Goal: Task Accomplishment & Management: Manage account settings

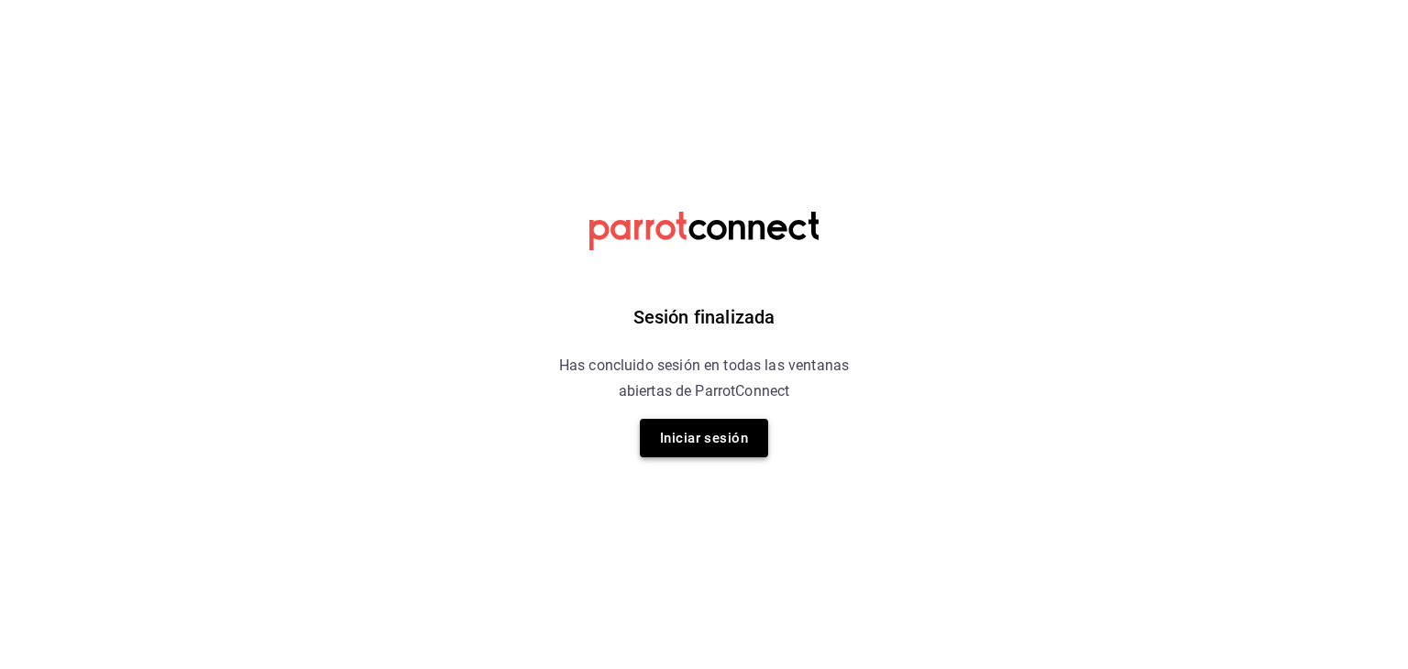
click at [687, 448] on button "Iniciar sesión" at bounding box center [704, 438] width 128 height 38
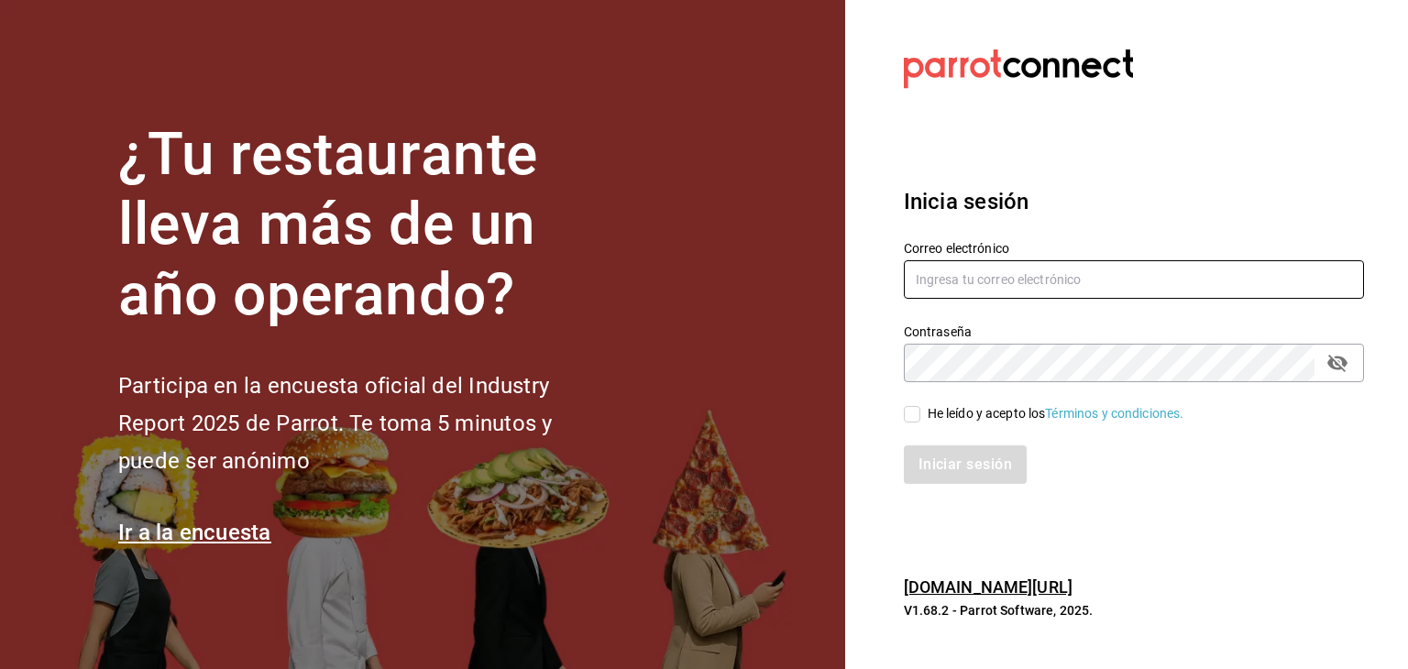
click at [973, 280] on input "text" at bounding box center [1134, 279] width 460 height 38
type input "[EMAIL_ADDRESS][DOMAIN_NAME]"
click at [909, 411] on input "He leído y acepto los Términos y condiciones." at bounding box center [912, 414] width 16 height 16
checkbox input "true"
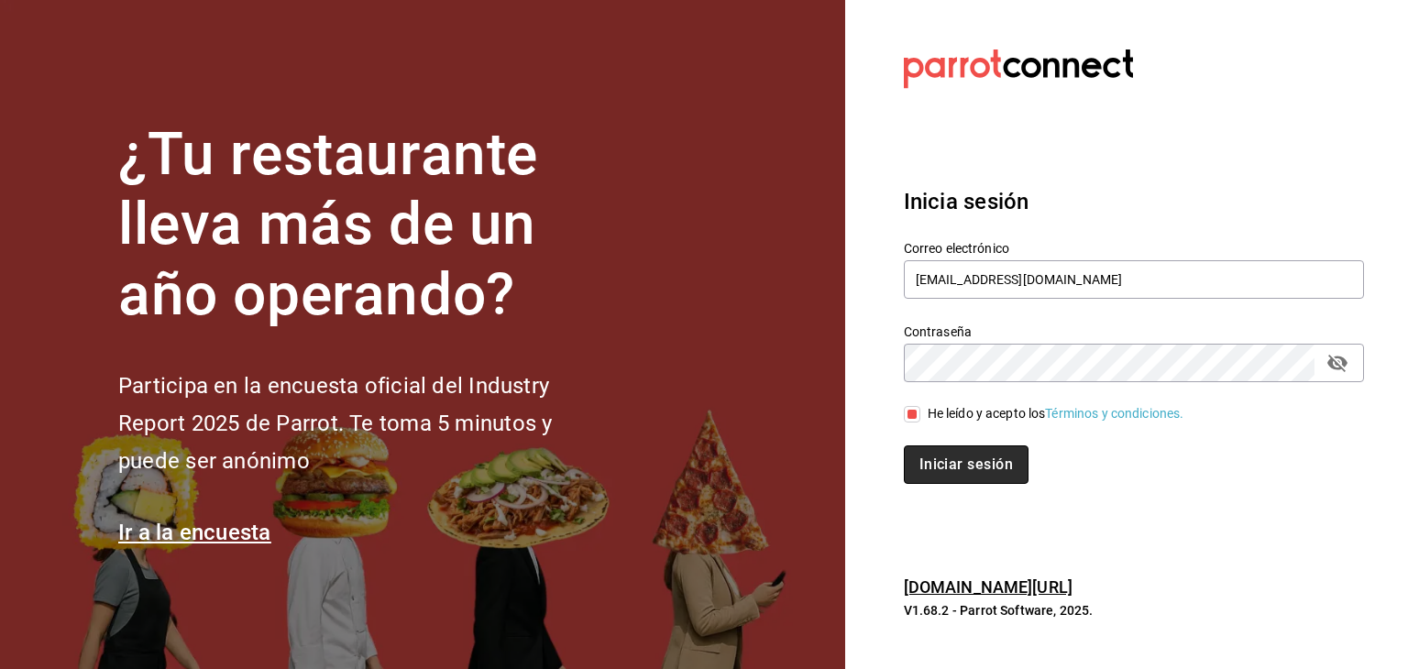
click at [938, 463] on button "Iniciar sesión" at bounding box center [966, 464] width 125 height 38
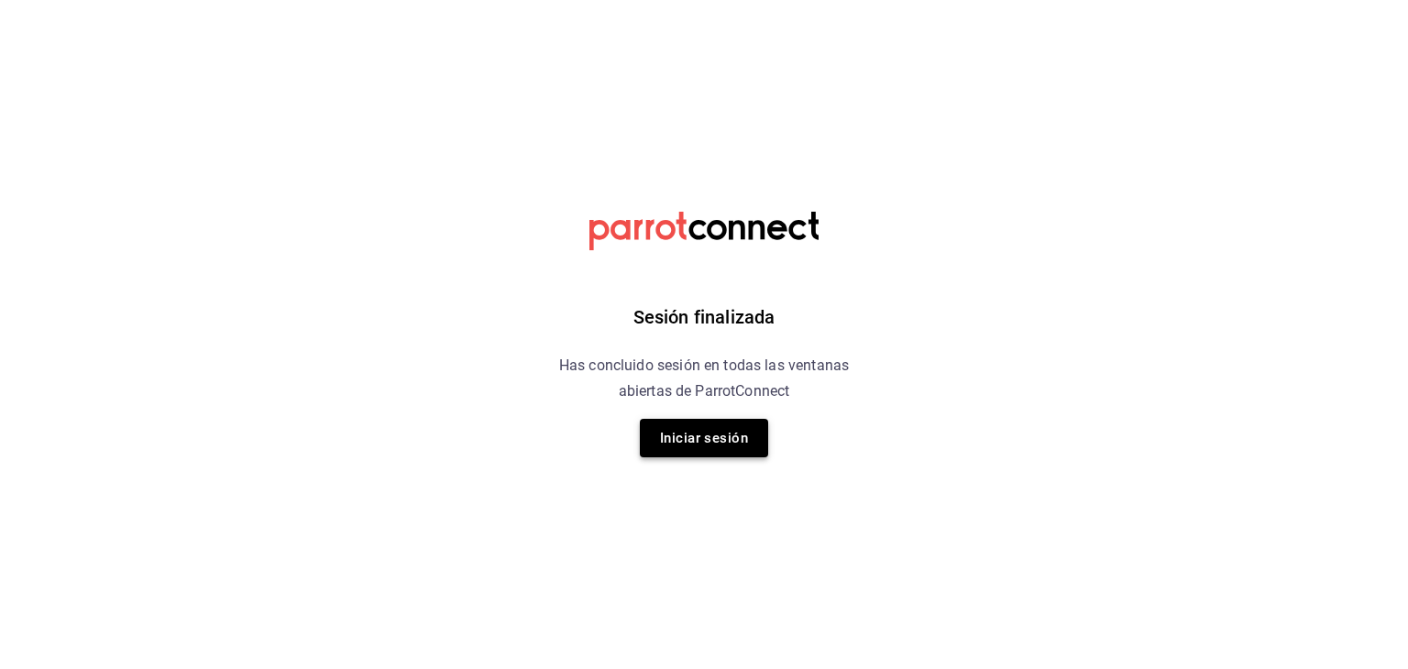
click at [721, 452] on button "Iniciar sesión" at bounding box center [704, 438] width 128 height 38
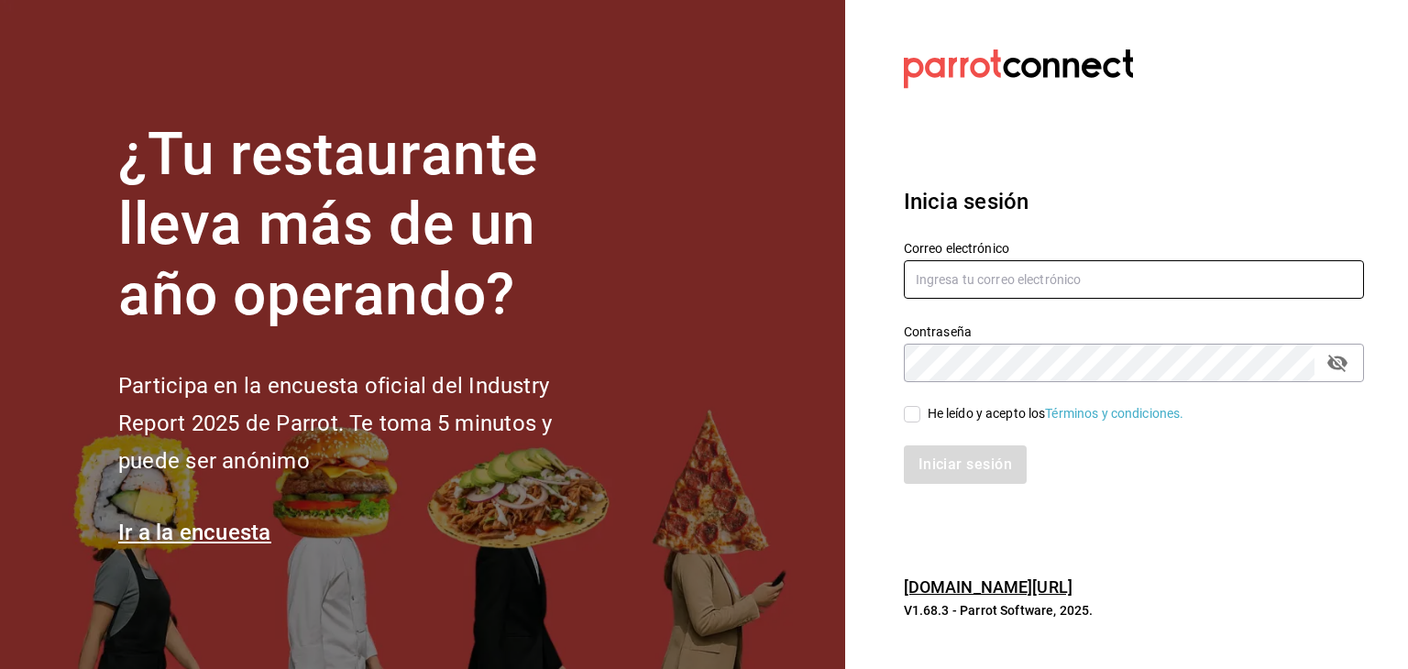
click at [1025, 272] on input "text" at bounding box center [1134, 279] width 460 height 38
type input "[EMAIL_ADDRESS][DOMAIN_NAME]"
click at [915, 414] on input "He leído y acepto los Términos y condiciones." at bounding box center [912, 414] width 16 height 16
checkbox input "true"
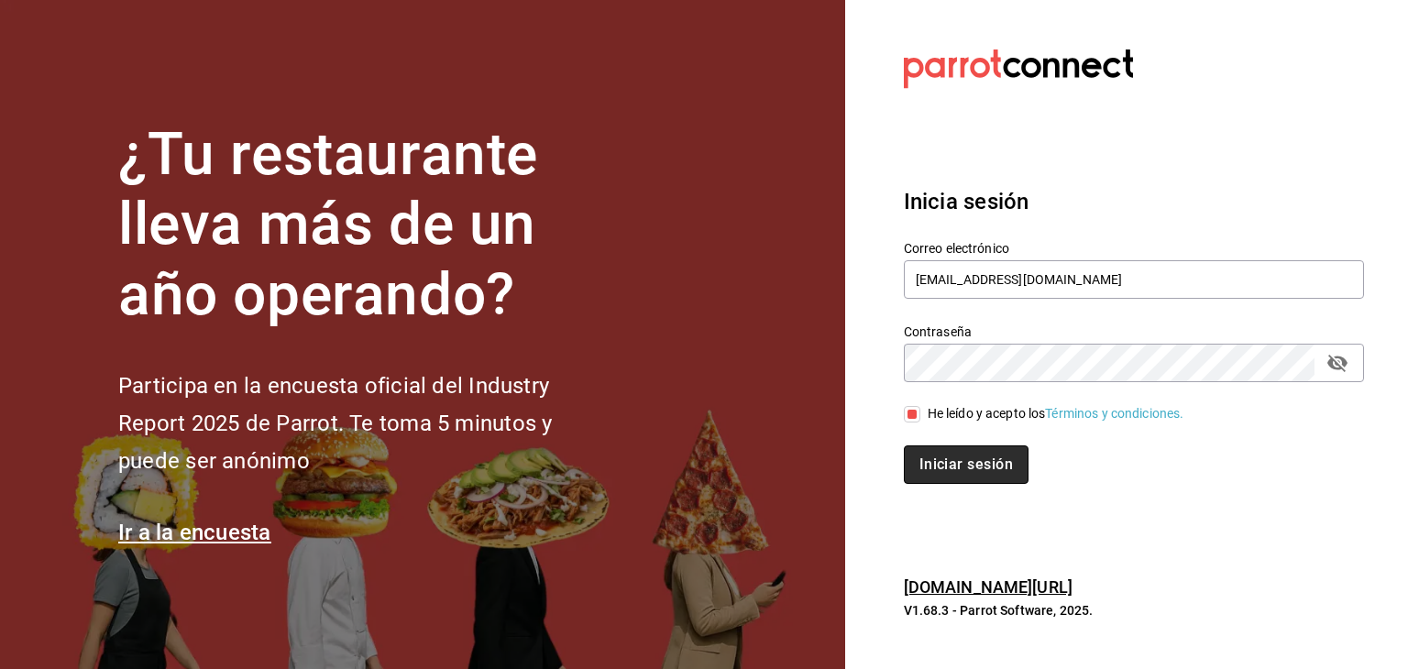
click at [942, 463] on button "Iniciar sesión" at bounding box center [966, 464] width 125 height 38
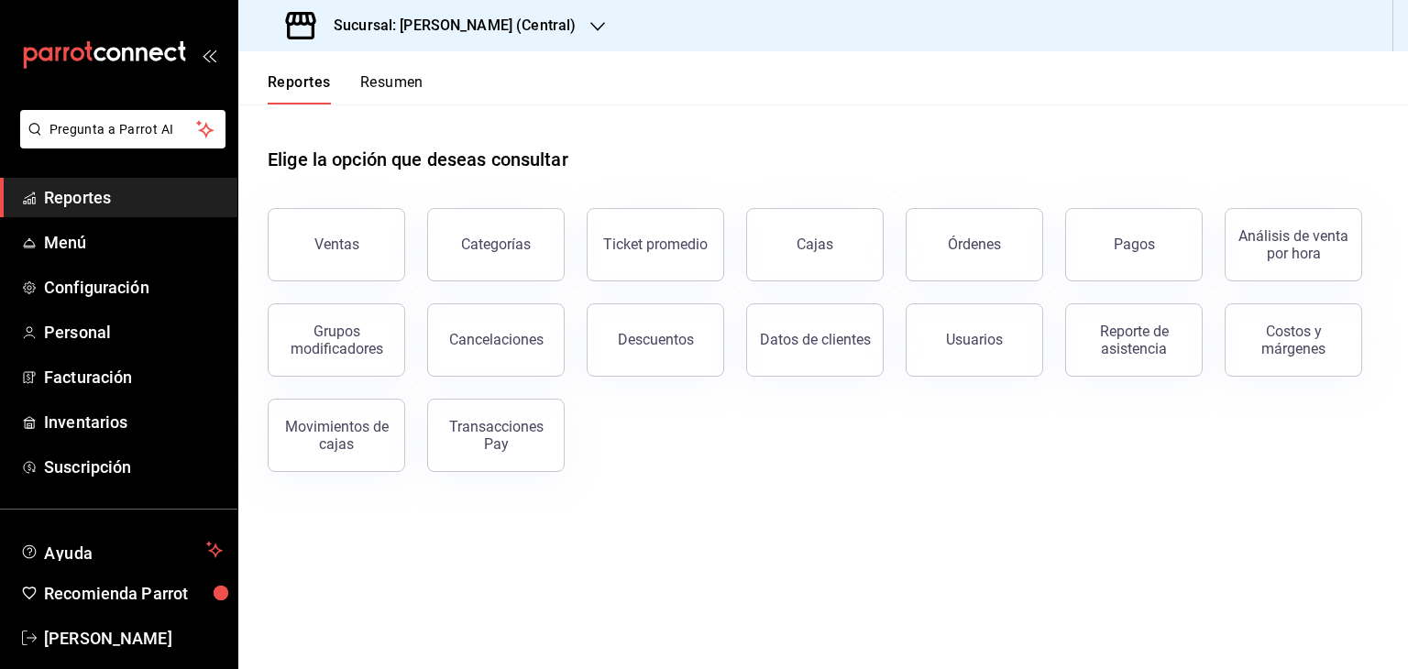
click at [569, 122] on div "Elige la opción que deseas consultar" at bounding box center [823, 145] width 1111 height 82
click at [590, 28] on icon "button" at bounding box center [597, 26] width 15 height 15
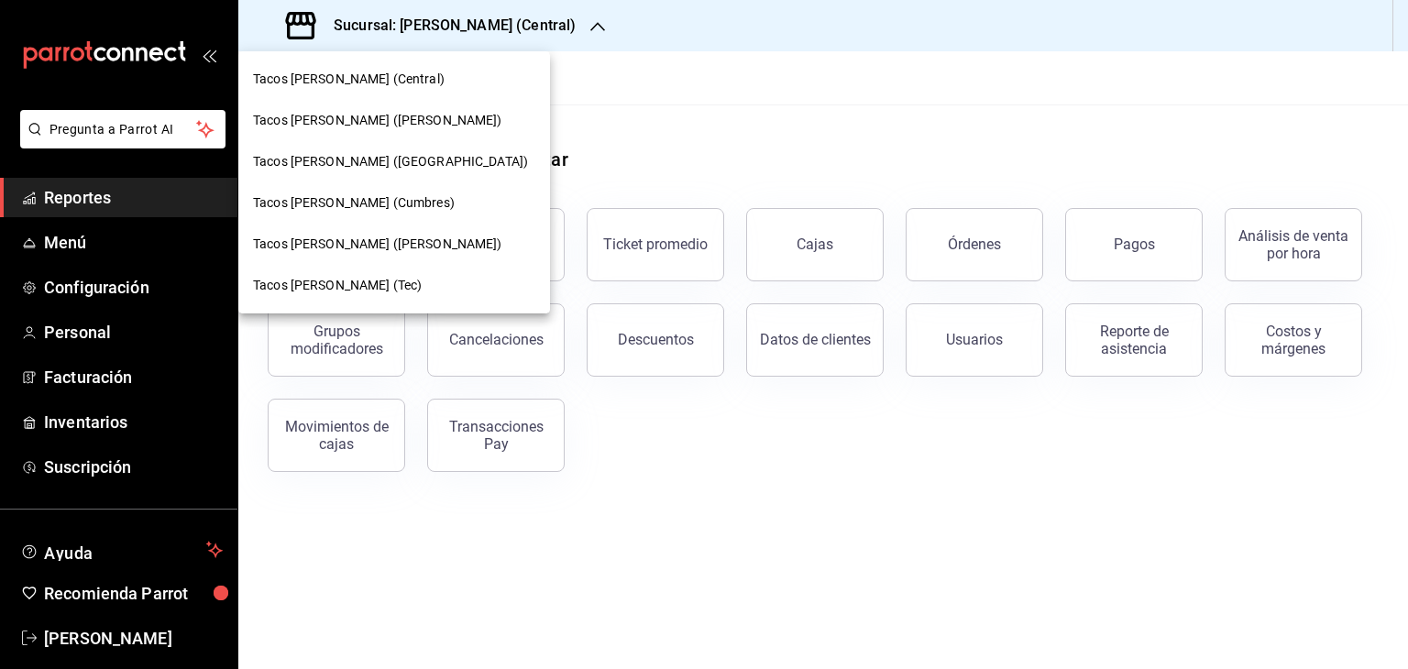
click at [385, 164] on span "Tacos don Pedro (Cordillera)" at bounding box center [390, 161] width 275 height 19
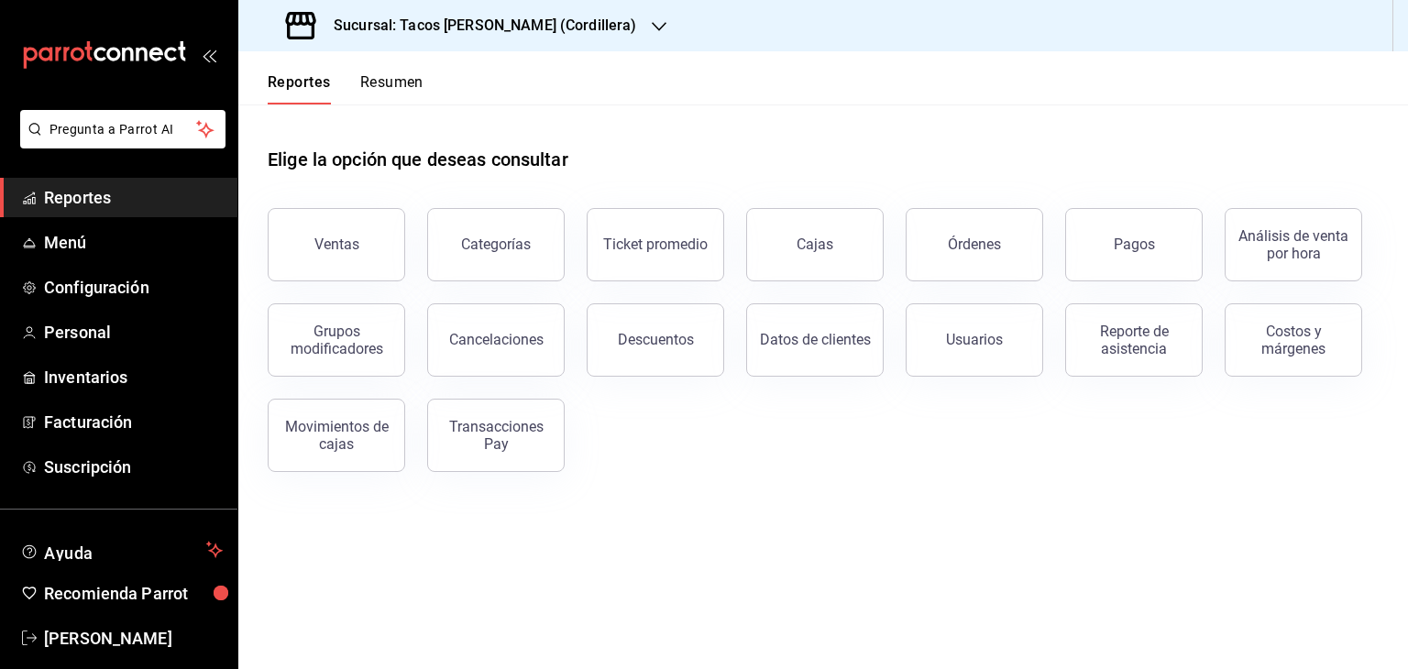
click at [392, 74] on button "Resumen" at bounding box center [391, 88] width 63 height 31
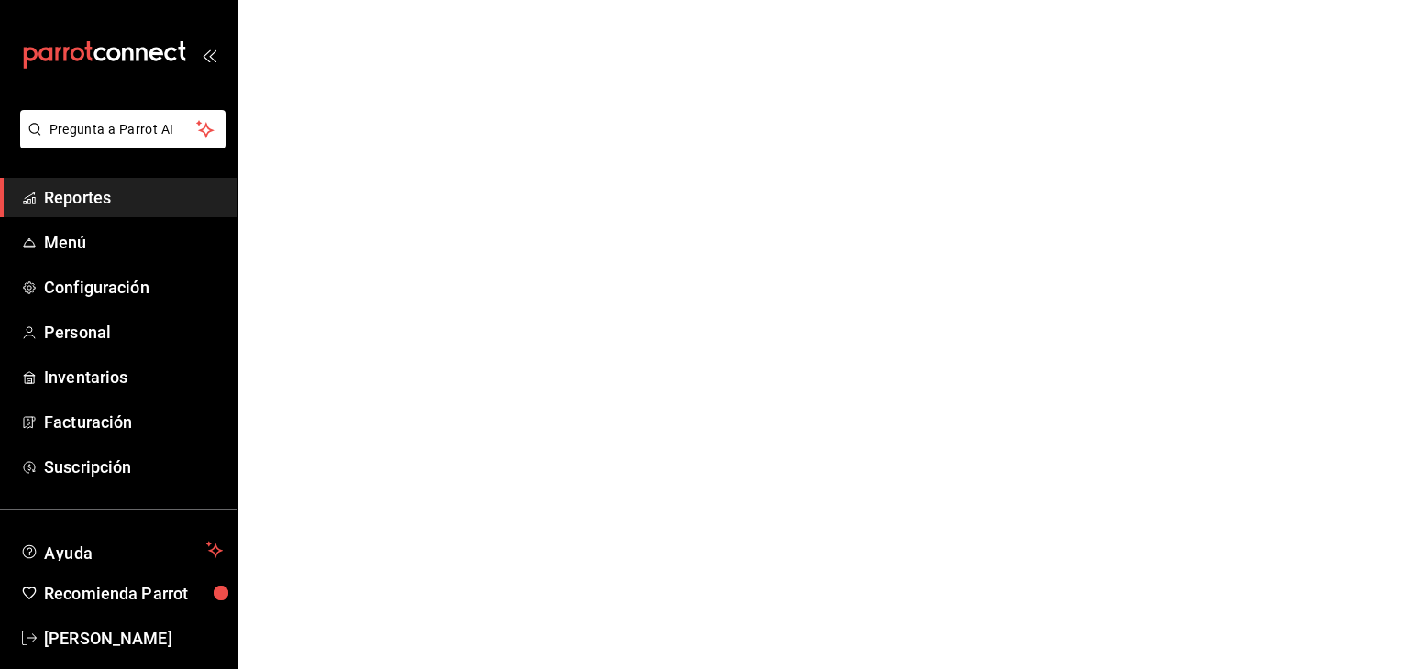
click at [760, 0] on html "Pregunta a Parrot AI Reportes Menú Configuración Personal Inventarios Facturaci…" at bounding box center [704, 0] width 1408 height 0
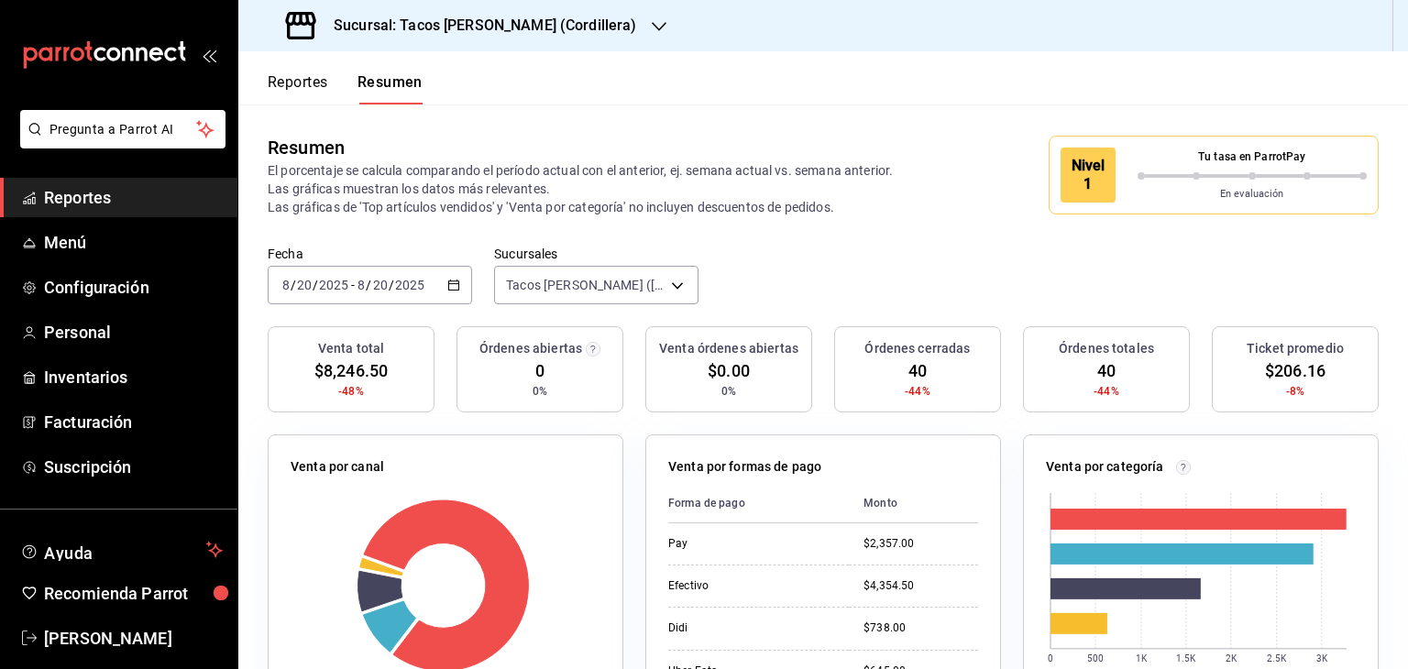
click at [760, 234] on div "Resumen El porcentaje se calcula comparando el período actual con el anterior, …" at bounding box center [822, 174] width 1169 height 141
click at [652, 19] on icon "button" at bounding box center [659, 26] width 15 height 15
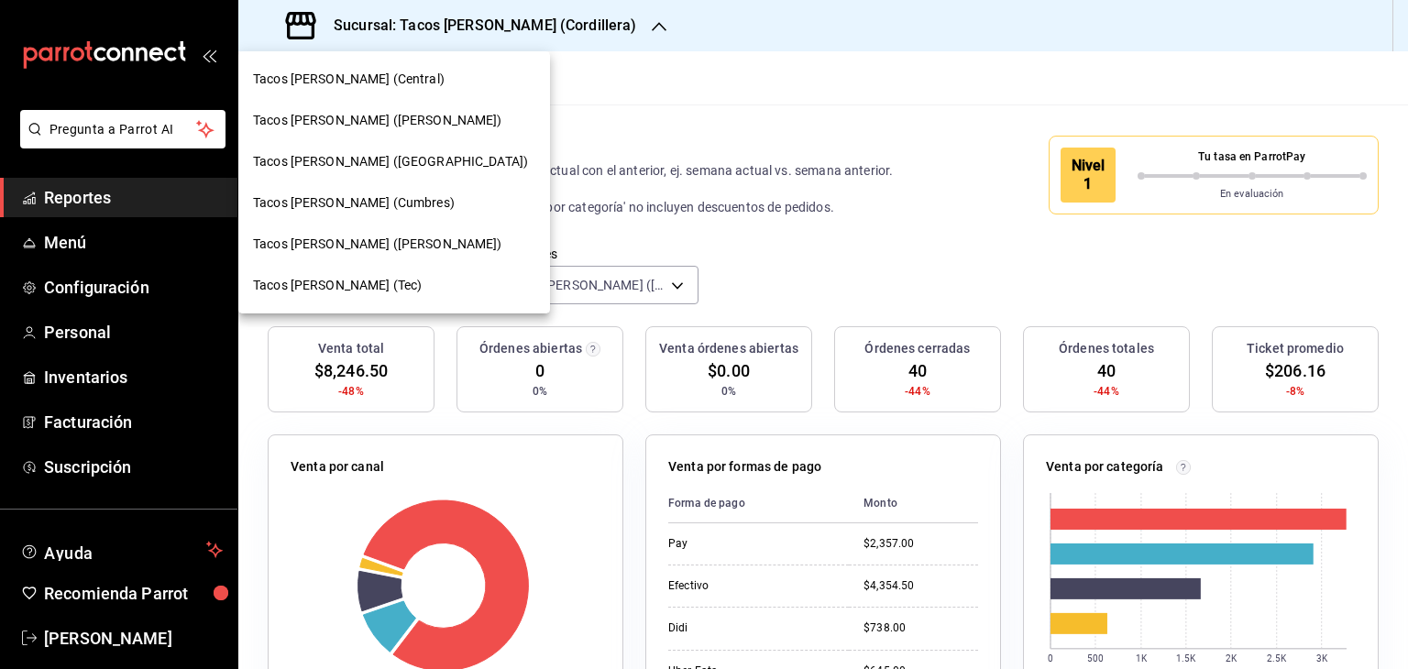
click at [383, 119] on span "Tacos don Pedro (Escobedo)" at bounding box center [377, 120] width 249 height 19
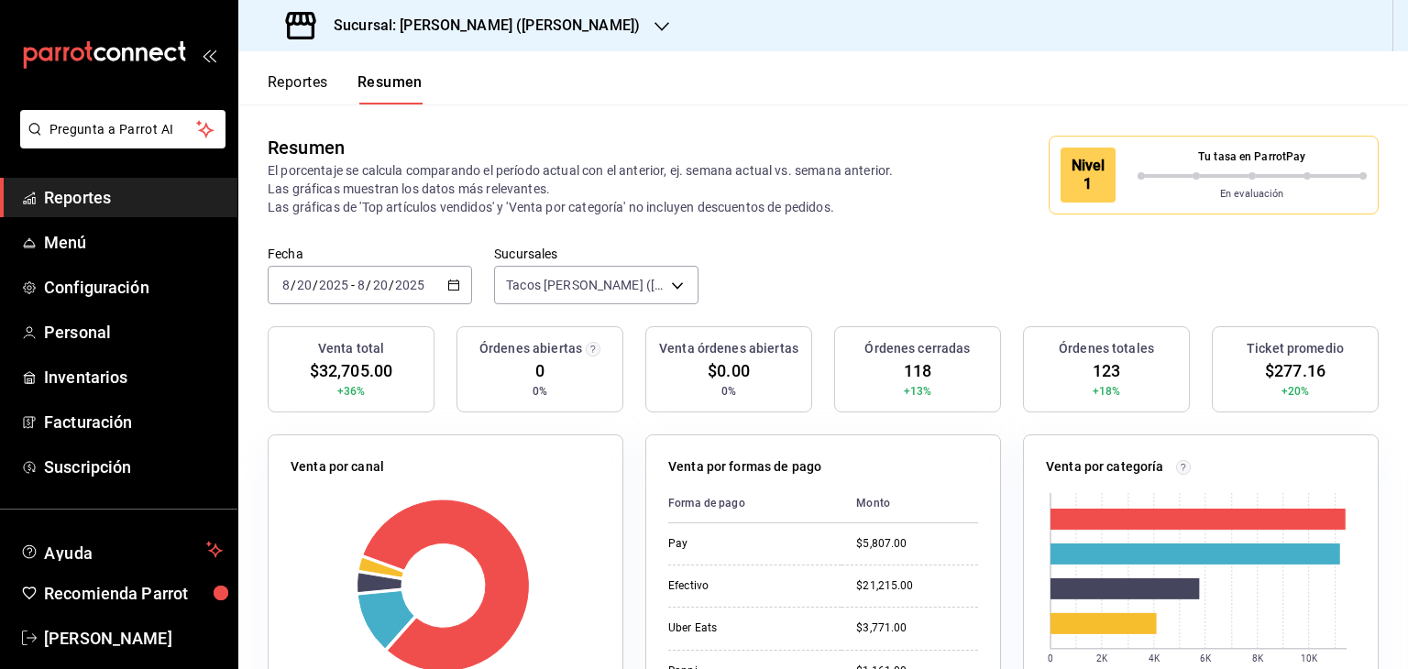
click at [778, 248] on div "Fecha 2025-08-20 8 / 20 / 2025 - 2025-08-20 8 / 20 / 2025 Sucursales Tacos don …" at bounding box center [822, 286] width 1169 height 81
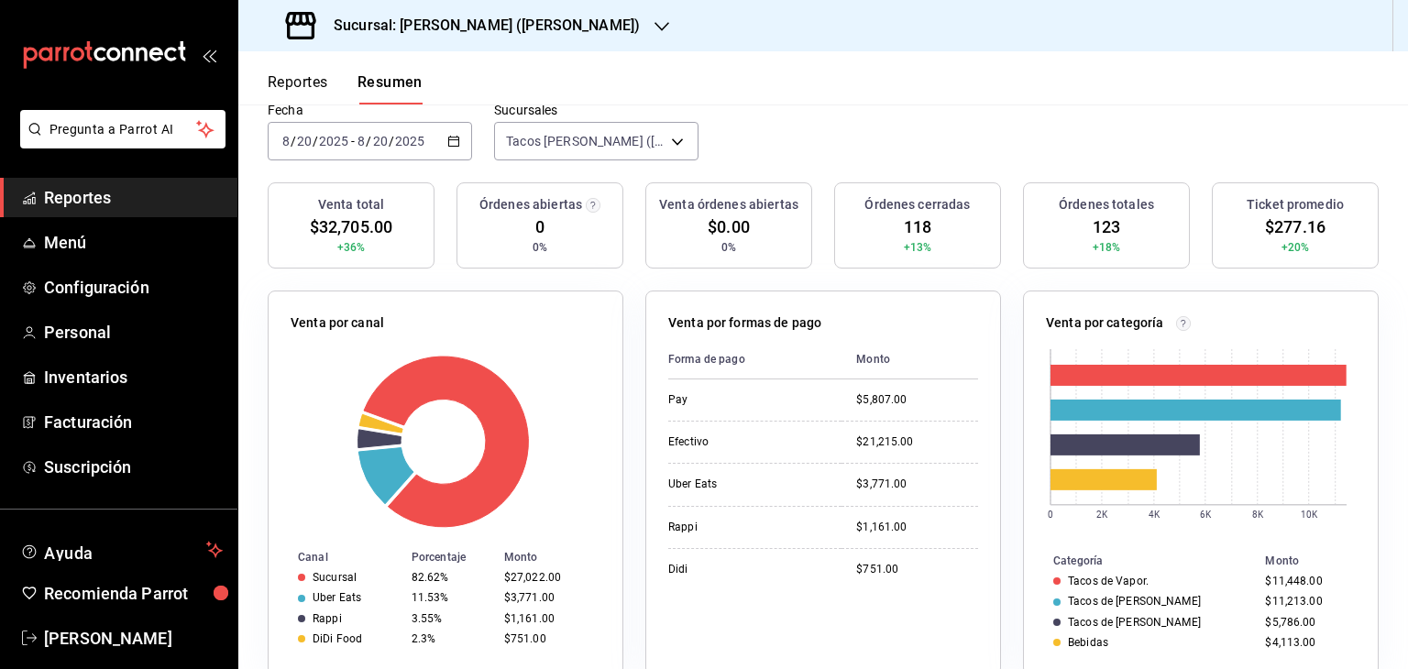
scroll to position [147, 0]
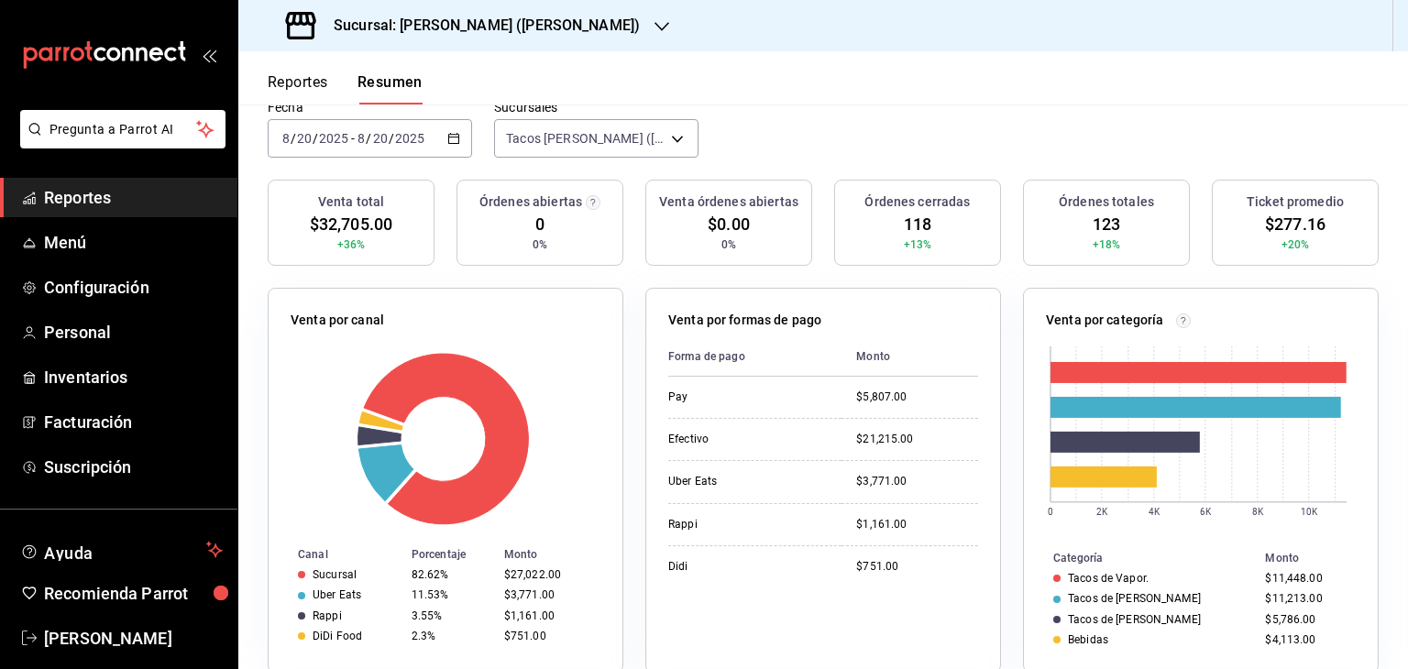
click at [448, 132] on icon "button" at bounding box center [453, 138] width 13 height 13
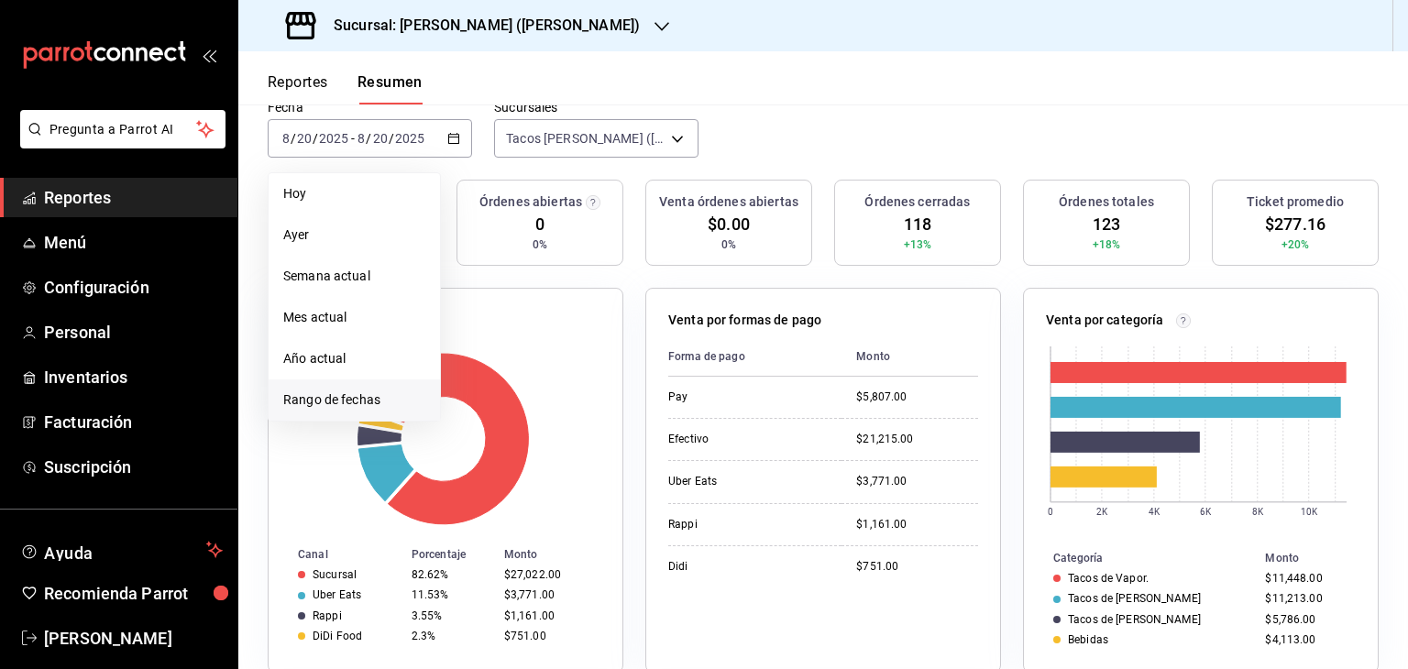
click at [320, 408] on span "Rango de fechas" at bounding box center [354, 399] width 142 height 19
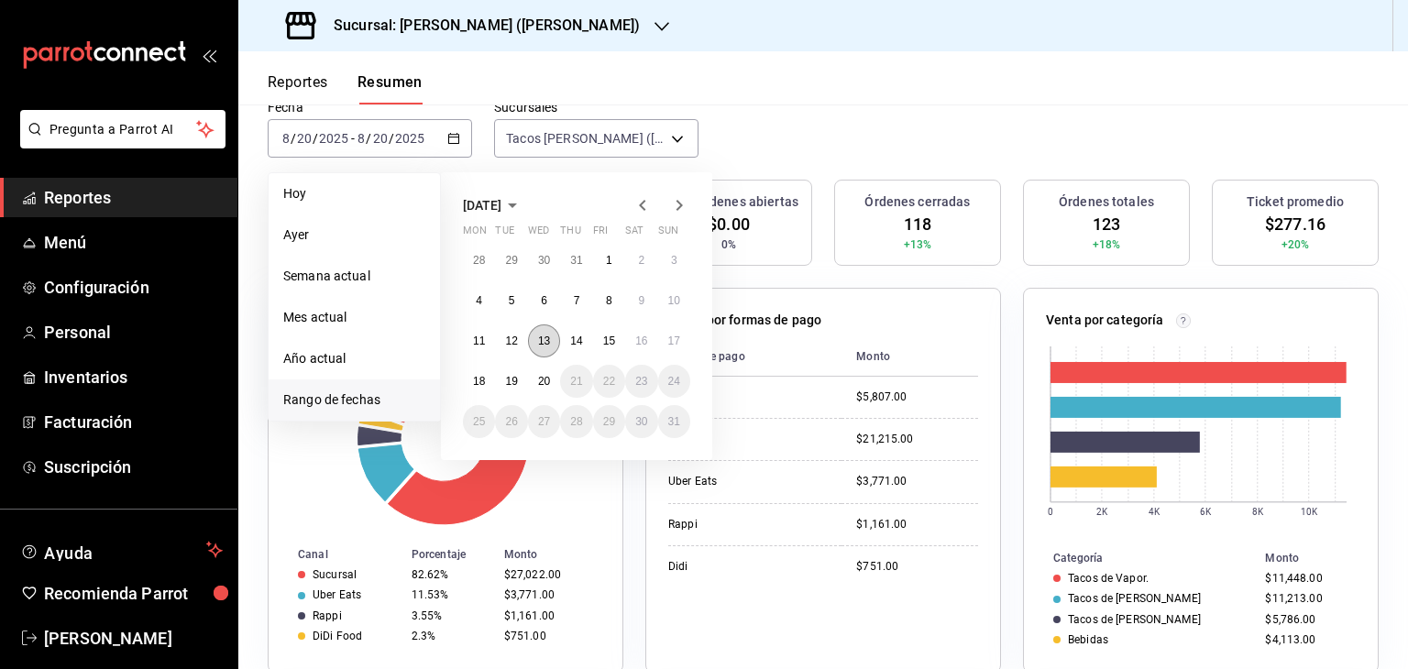
click at [541, 346] on abbr "13" at bounding box center [544, 341] width 12 height 13
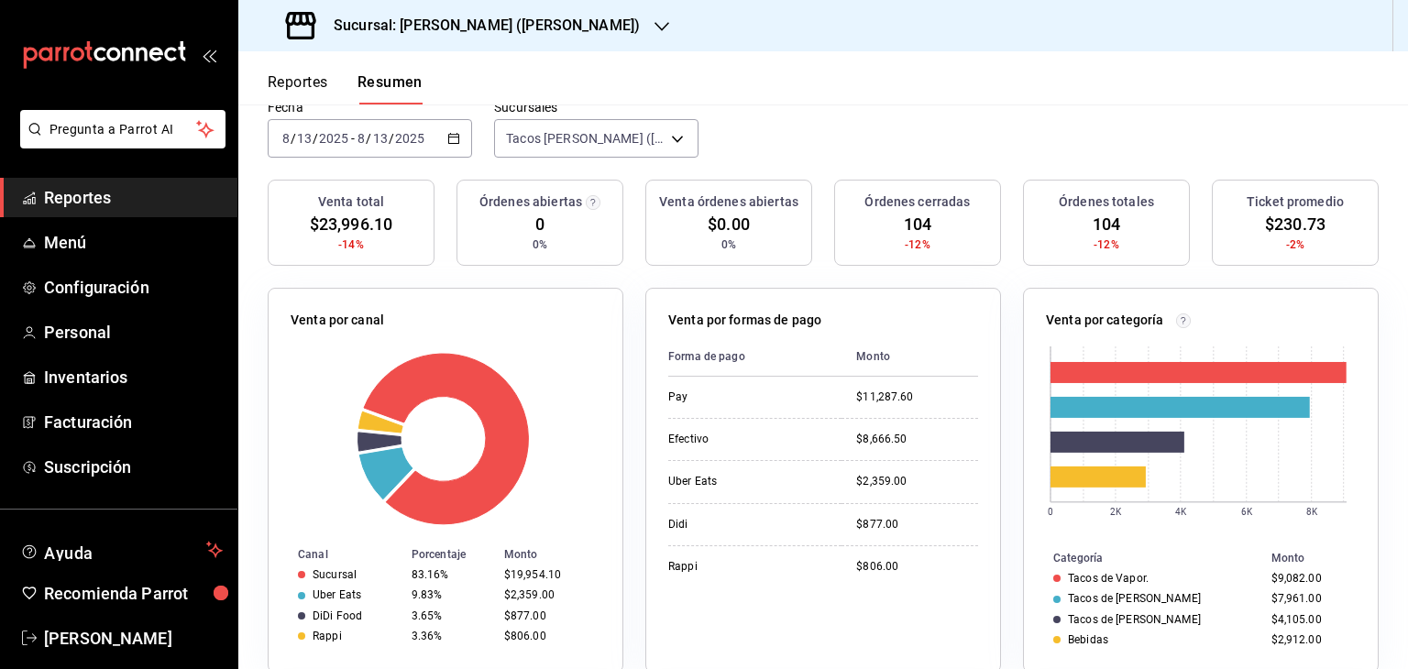
click at [623, 282] on div "Venta por formas de pago Forma de pago Monto Pay $11,287.60 Efectivo $8,666.50 …" at bounding box center [812, 469] width 378 height 407
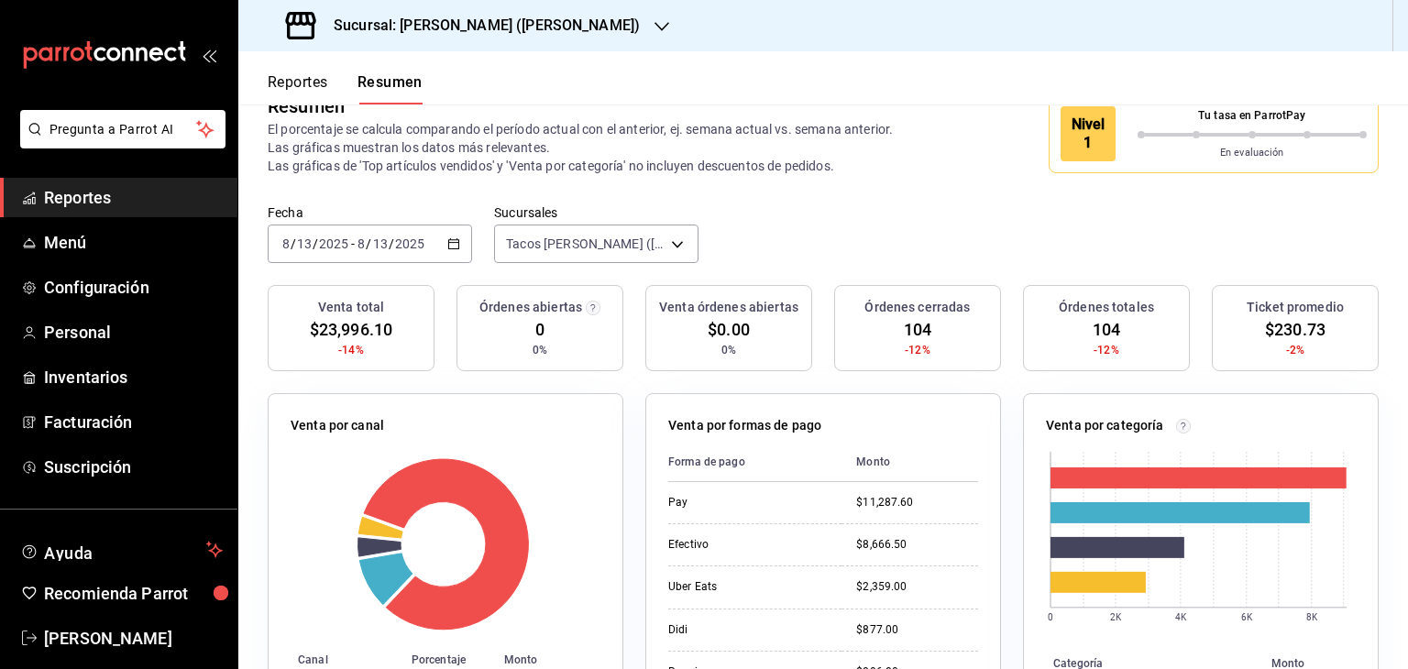
scroll to position [0, 0]
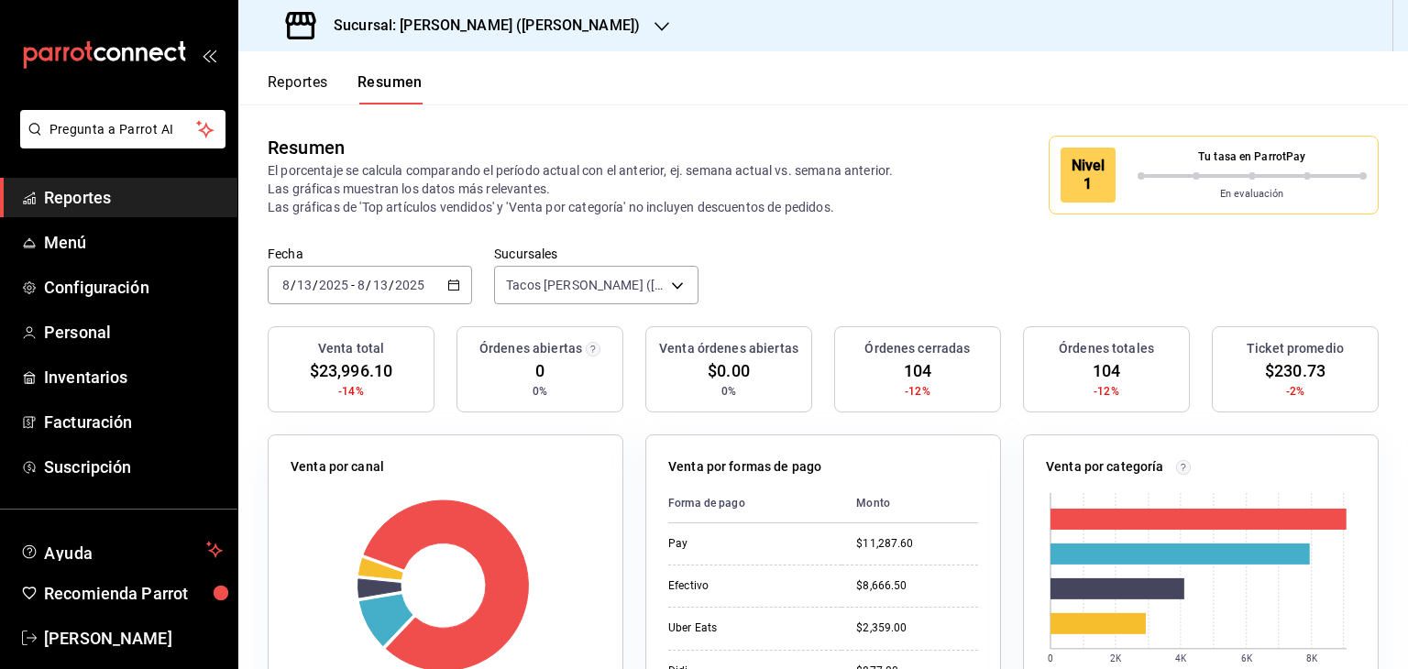
click at [654, 25] on icon "button" at bounding box center [661, 26] width 15 height 15
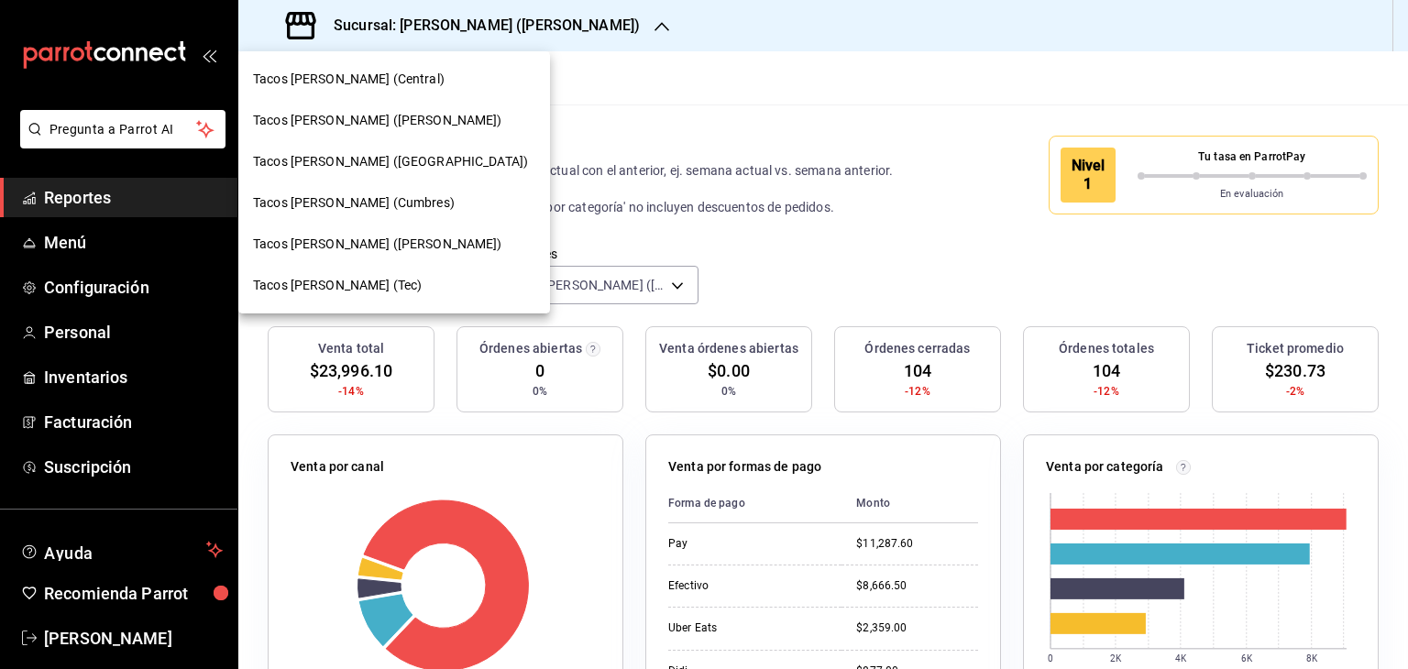
click at [388, 122] on span "Tacos don Pedro (Escobedo)" at bounding box center [377, 120] width 249 height 19
